Goal: Task Accomplishment & Management: Use online tool/utility

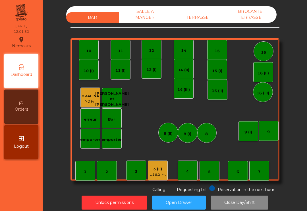
click at [155, 55] on div "12" at bounding box center [152, 50] width 20 height 20
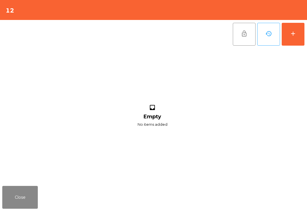
click at [288, 39] on button "add" at bounding box center [293, 34] width 23 height 23
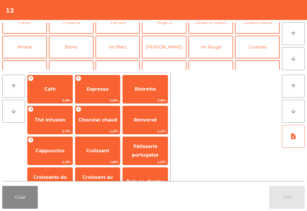
scroll to position [49, 0]
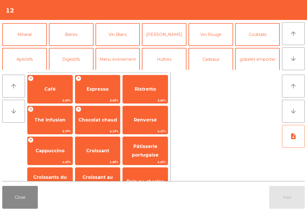
click at [122, 38] on button "Vin Blanc" at bounding box center [118, 34] width 45 height 23
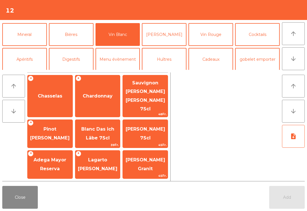
click at [50, 93] on span "Chasselas" at bounding box center [50, 95] width 24 height 5
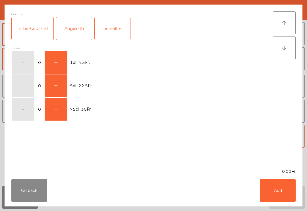
click at [53, 58] on button "+" at bounding box center [56, 62] width 23 height 23
click at [274, 182] on button "Add" at bounding box center [278, 190] width 36 height 23
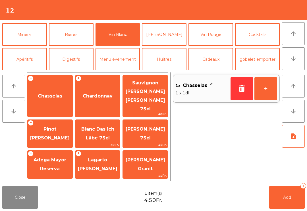
click at [266, 90] on button "+" at bounding box center [266, 88] width 23 height 23
click at [290, 196] on span "Add" at bounding box center [288, 196] width 8 height 5
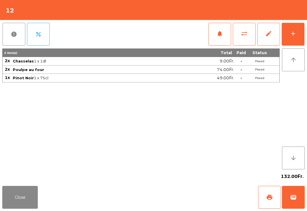
click at [9, 200] on button "Close" at bounding box center [20, 197] width 36 height 23
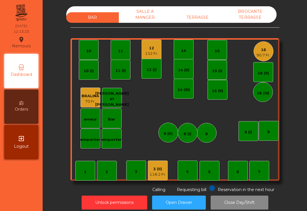
click at [93, 58] on div "10" at bounding box center [89, 50] width 20 height 20
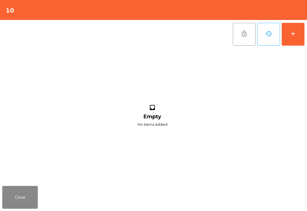
click at [294, 36] on div "add" at bounding box center [293, 33] width 7 height 7
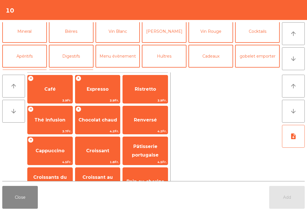
scroll to position [28, 0]
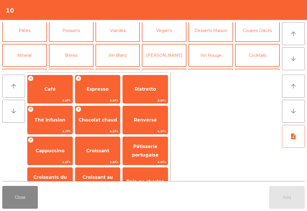
click at [217, 57] on button "Vin Rouge" at bounding box center [211, 55] width 45 height 23
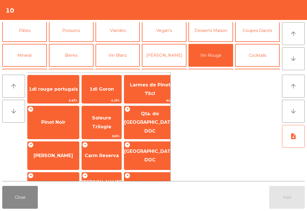
click at [58, 89] on span "1dl rouge portugais" at bounding box center [54, 88] width 52 height 15
click at [58, 88] on span "1dl rouge portugais" at bounding box center [54, 88] width 52 height 15
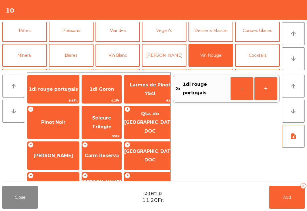
click at [38, 53] on button "Mineral" at bounding box center [24, 55] width 45 height 23
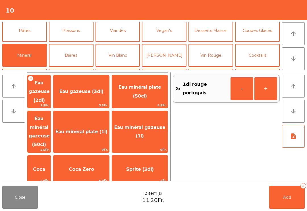
click at [48, 127] on span "Eau minéral gazeuse (50cl)" at bounding box center [39, 131] width 21 height 31
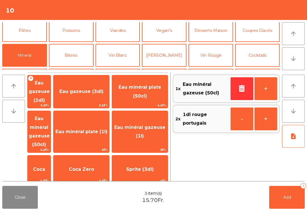
click at [296, 193] on button "Add 3" at bounding box center [288, 197] width 36 height 23
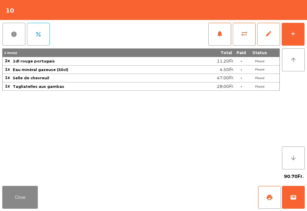
click at [18, 204] on button "Close" at bounding box center [20, 197] width 36 height 23
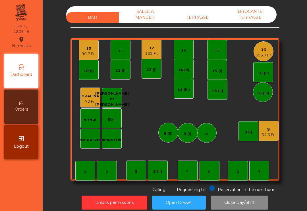
click at [261, 177] on div "7" at bounding box center [260, 171] width 20 height 20
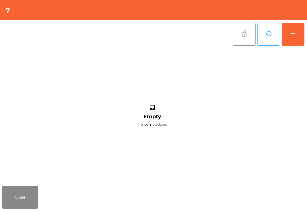
click at [303, 31] on button "add" at bounding box center [293, 34] width 23 height 23
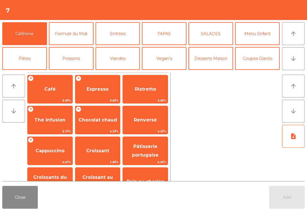
scroll to position [19, 0]
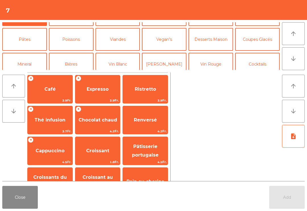
click at [28, 53] on button "Mineral" at bounding box center [24, 64] width 45 height 23
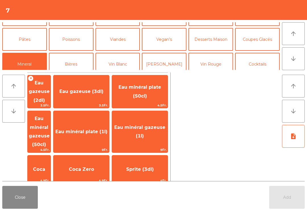
scroll to position [37, 0]
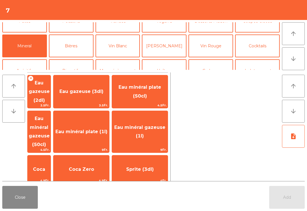
click at [150, 124] on span "Eau minéral gazeuse (1l)" at bounding box center [139, 131] width 51 height 14
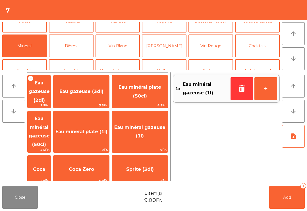
scroll to position [43, 0]
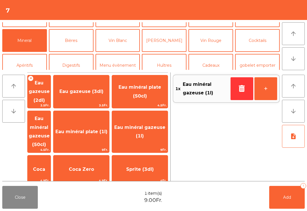
click at [121, 43] on button "Vin Blanc" at bounding box center [118, 40] width 45 height 23
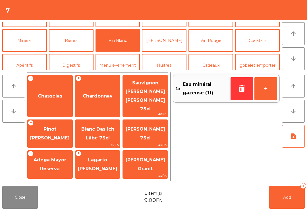
scroll to position [37, 0]
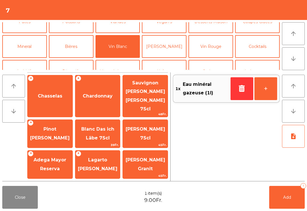
click at [46, 93] on span "Chasselas" at bounding box center [50, 95] width 24 height 5
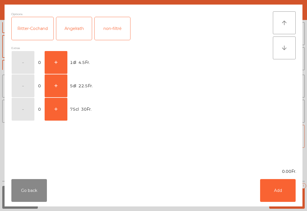
click at [37, 25] on div "Ritter-Cochand" at bounding box center [33, 28] width 42 height 23
click at [56, 64] on button "+" at bounding box center [56, 62] width 23 height 23
click at [59, 59] on button "+" at bounding box center [56, 62] width 23 height 23
click at [286, 191] on button "Add" at bounding box center [278, 190] width 36 height 23
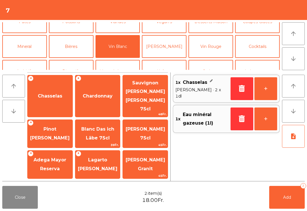
click at [96, 93] on span "Chardonnay" at bounding box center [98, 95] width 30 height 5
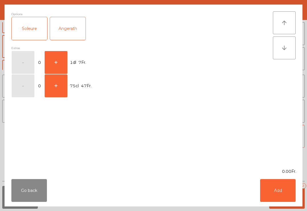
click at [70, 55] on td "1dl 7Fr." at bounding box center [169, 62] width 202 height 23
click at [55, 61] on button "+" at bounding box center [56, 62] width 23 height 23
click at [276, 190] on button "Add" at bounding box center [278, 190] width 36 height 23
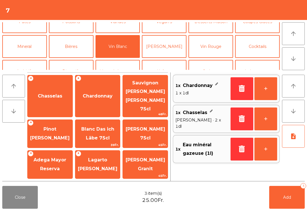
click at [286, 204] on button "Add 3" at bounding box center [288, 197] width 36 height 23
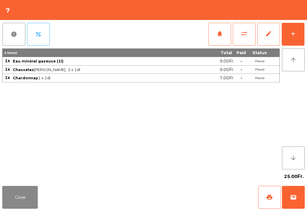
click at [291, 33] on div "add" at bounding box center [293, 33] width 7 height 7
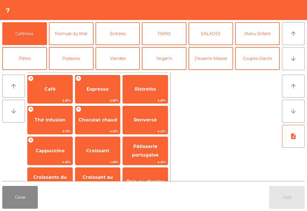
click at [117, 39] on button "Entrées" at bounding box center [118, 33] width 45 height 23
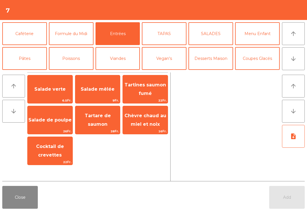
click at [56, 85] on span "Salade verte" at bounding box center [50, 88] width 45 height 15
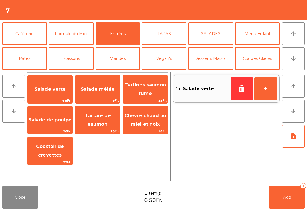
click at [73, 58] on button "Poissons" at bounding box center [71, 58] width 45 height 23
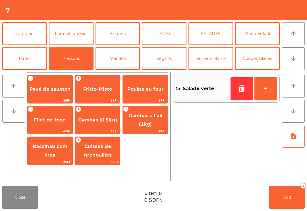
click at [46, 124] on span "Filet de thon" at bounding box center [50, 119] width 45 height 15
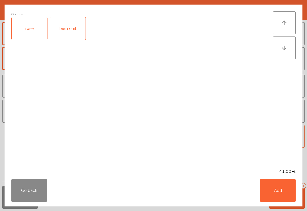
click at [69, 30] on div "bien cuit" at bounding box center [68, 28] width 36 height 23
click at [279, 195] on button "Add" at bounding box center [278, 190] width 36 height 23
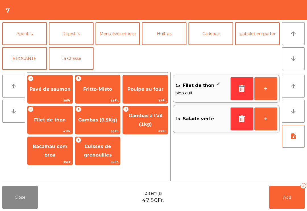
scroll to position [74, 0]
click at [79, 58] on button "La Chasse" at bounding box center [71, 58] width 45 height 23
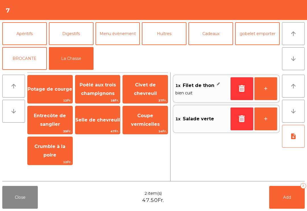
click at [111, 118] on span "Selle de chevreuil" at bounding box center [97, 119] width 45 height 5
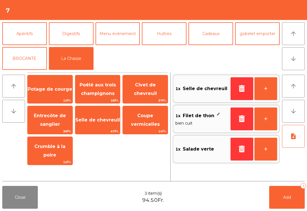
click at [262, 91] on button "+" at bounding box center [266, 88] width 23 height 23
click at [296, 141] on button "note_add" at bounding box center [293, 136] width 23 height 23
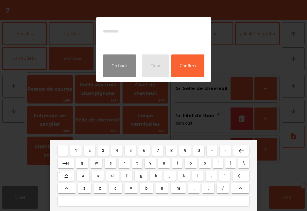
type textarea "*"
click at [112, 29] on textarea "*******" at bounding box center [154, 34] width 102 height 21
type textarea "*"
type textarea "**"
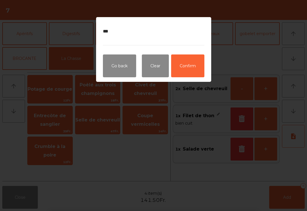
click at [183, 67] on button "Confirm" at bounding box center [187, 65] width 33 height 23
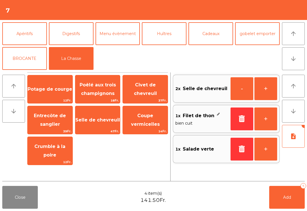
click at [292, 197] on button "Add 4" at bounding box center [288, 197] width 36 height 23
